Goal: Task Accomplishment & Management: Complete application form

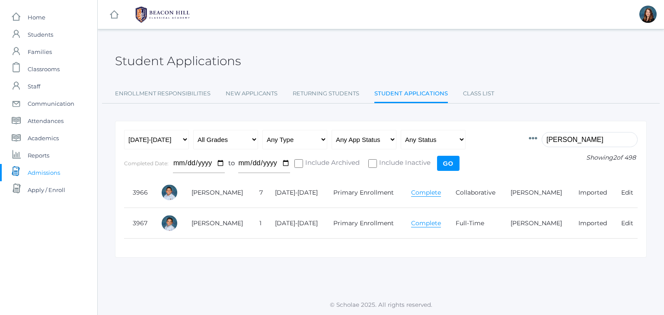
type input "[PERSON_NAME]"
click at [422, 193] on link "Complete" at bounding box center [426, 193] width 30 height 8
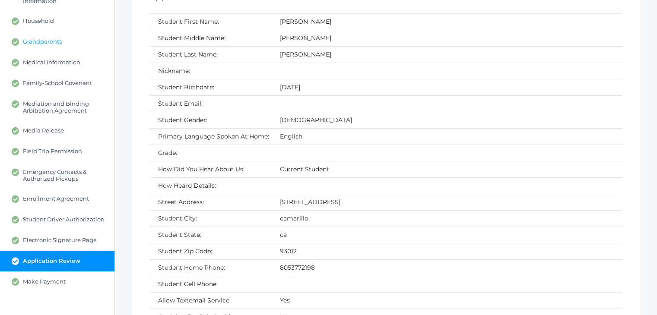
scroll to position [178, 0]
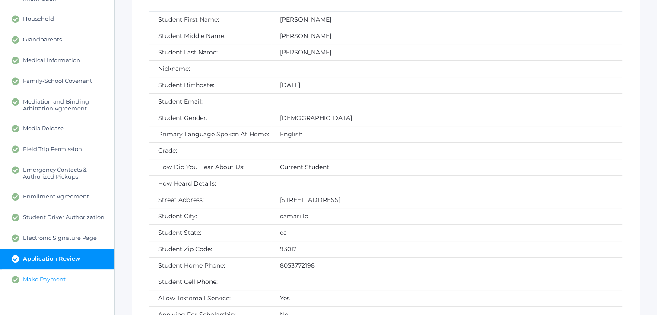
click at [66, 277] on link "Make Payment" at bounding box center [57, 280] width 115 height 21
